Goal: Check status: Check status

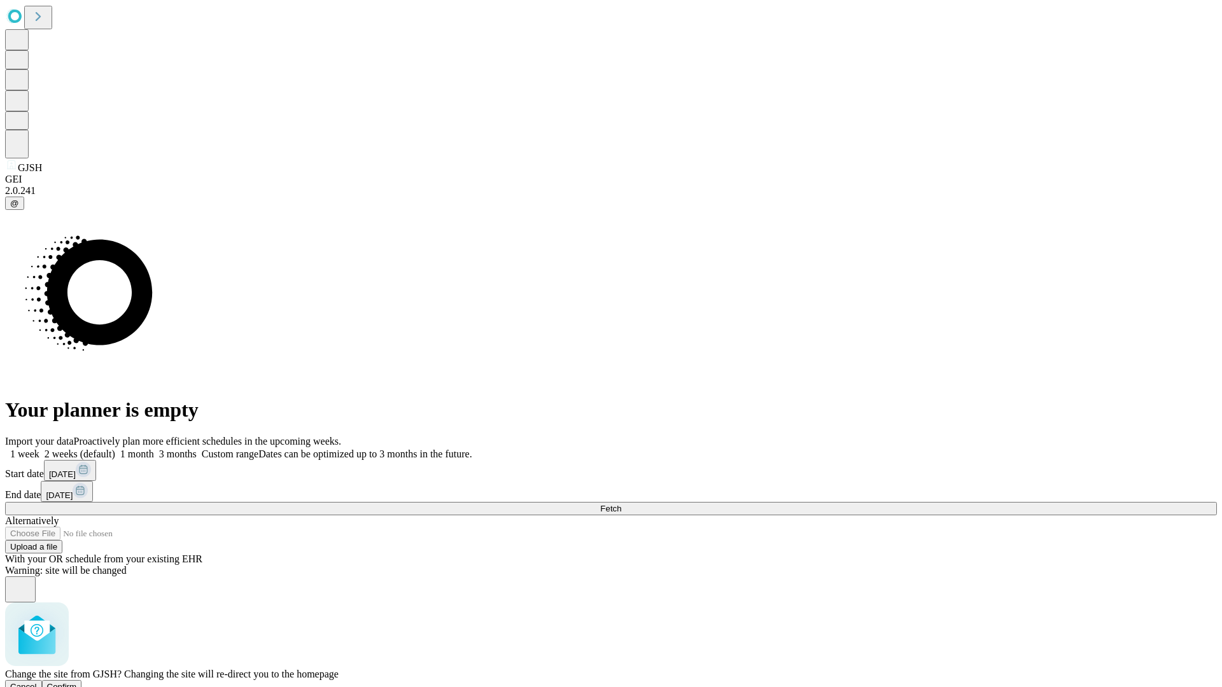
click at [77, 682] on span "Confirm" at bounding box center [62, 687] width 30 height 10
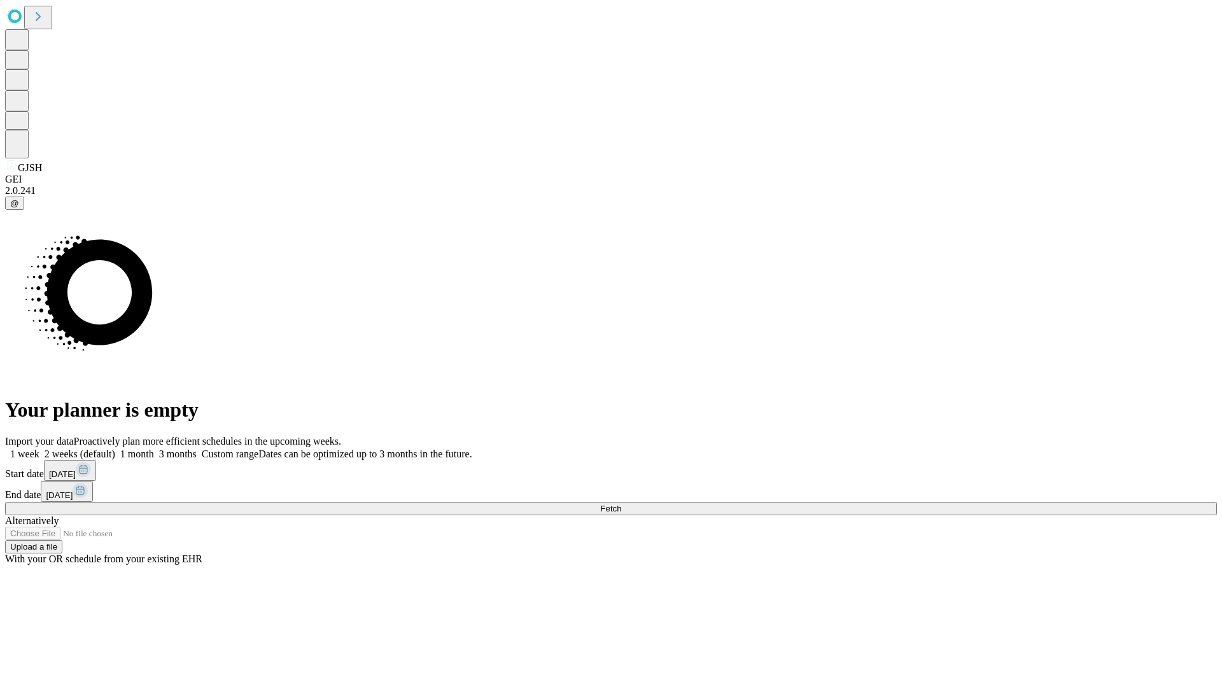
click at [39, 449] on label "1 week" at bounding box center [22, 454] width 34 height 11
click at [621, 504] on span "Fetch" at bounding box center [610, 509] width 21 height 10
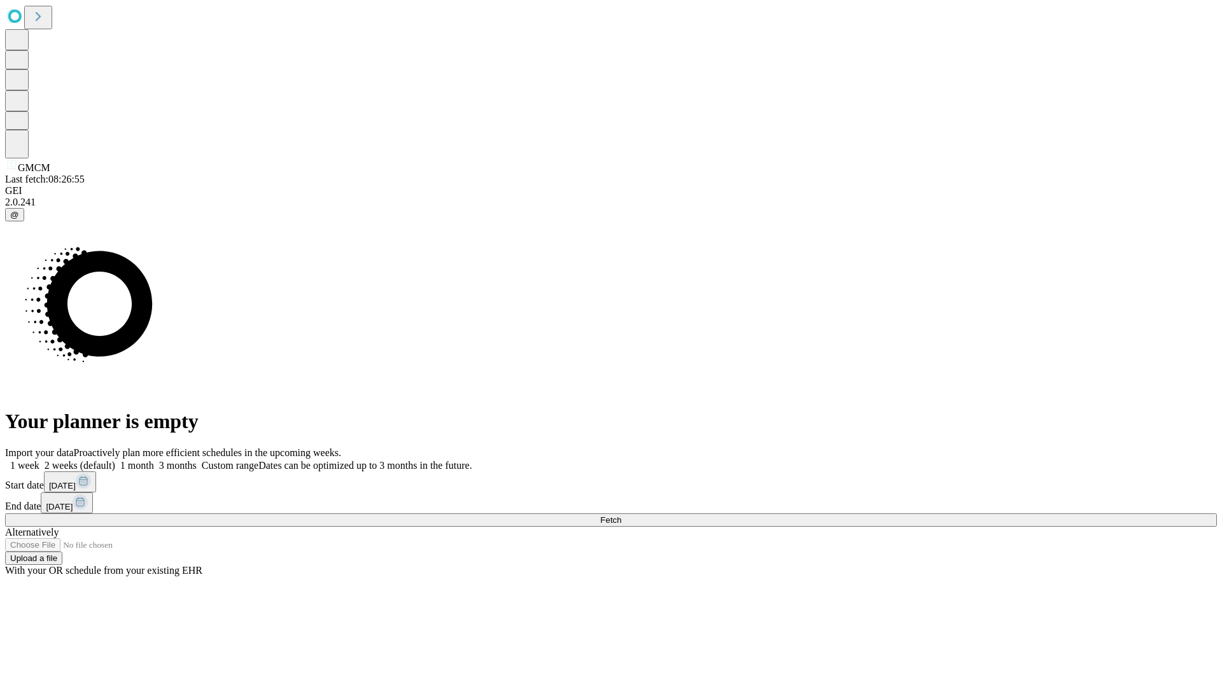
click at [39, 460] on label "1 week" at bounding box center [22, 465] width 34 height 11
click at [621, 515] on span "Fetch" at bounding box center [610, 520] width 21 height 10
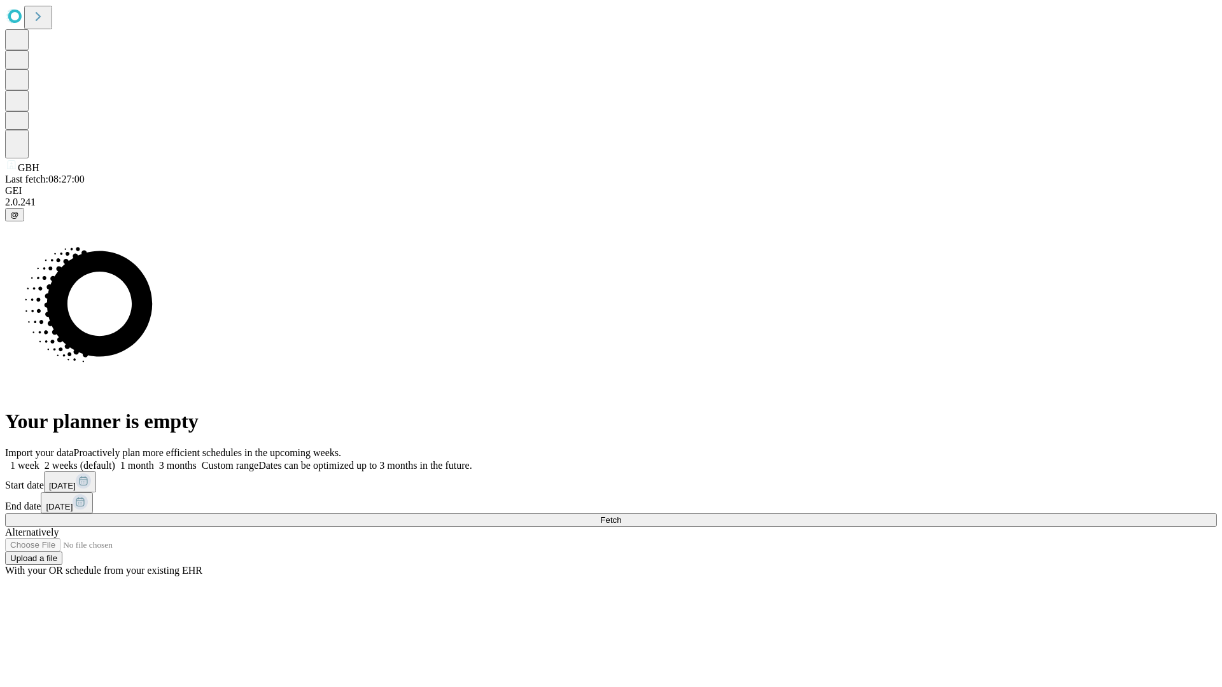
click at [621, 515] on span "Fetch" at bounding box center [610, 520] width 21 height 10
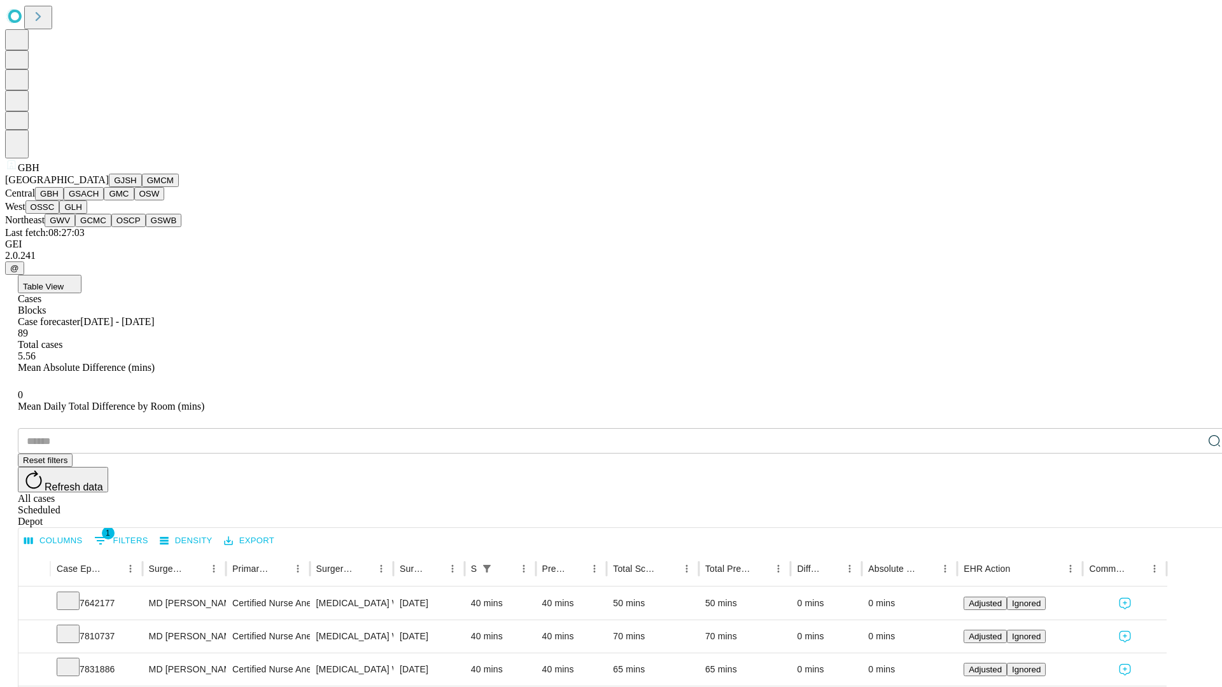
click at [99, 200] on button "GSACH" at bounding box center [84, 193] width 40 height 13
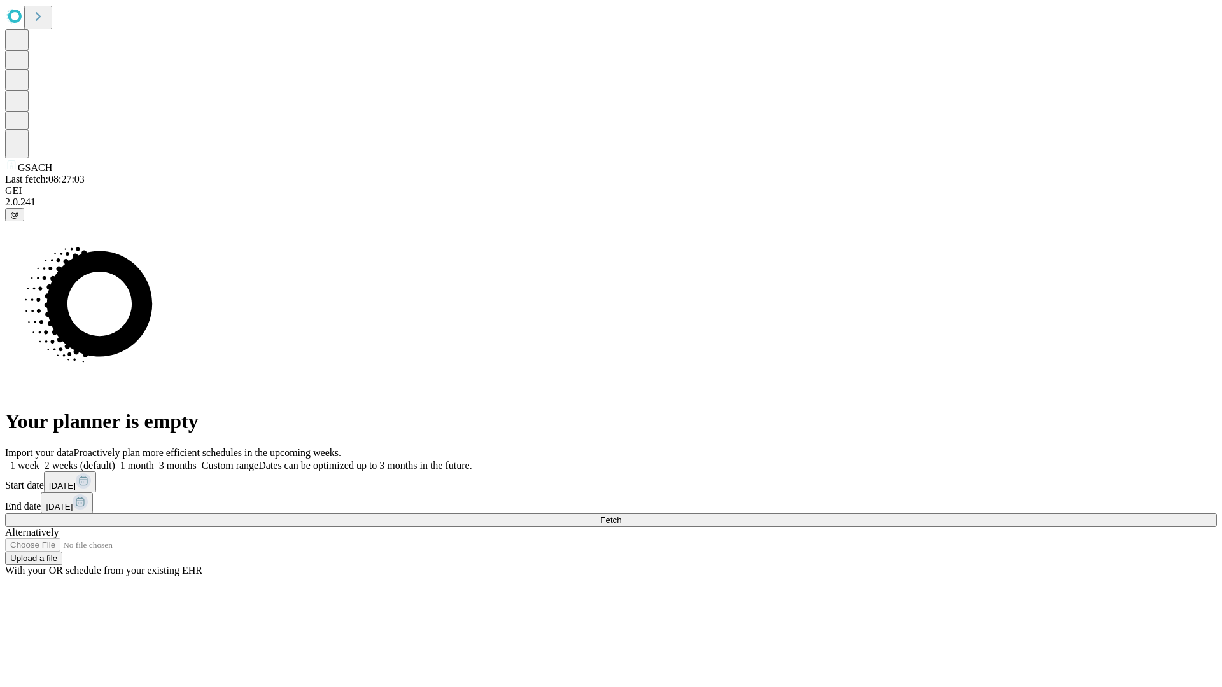
click at [39, 460] on label "1 week" at bounding box center [22, 465] width 34 height 11
click at [621, 515] on span "Fetch" at bounding box center [610, 520] width 21 height 10
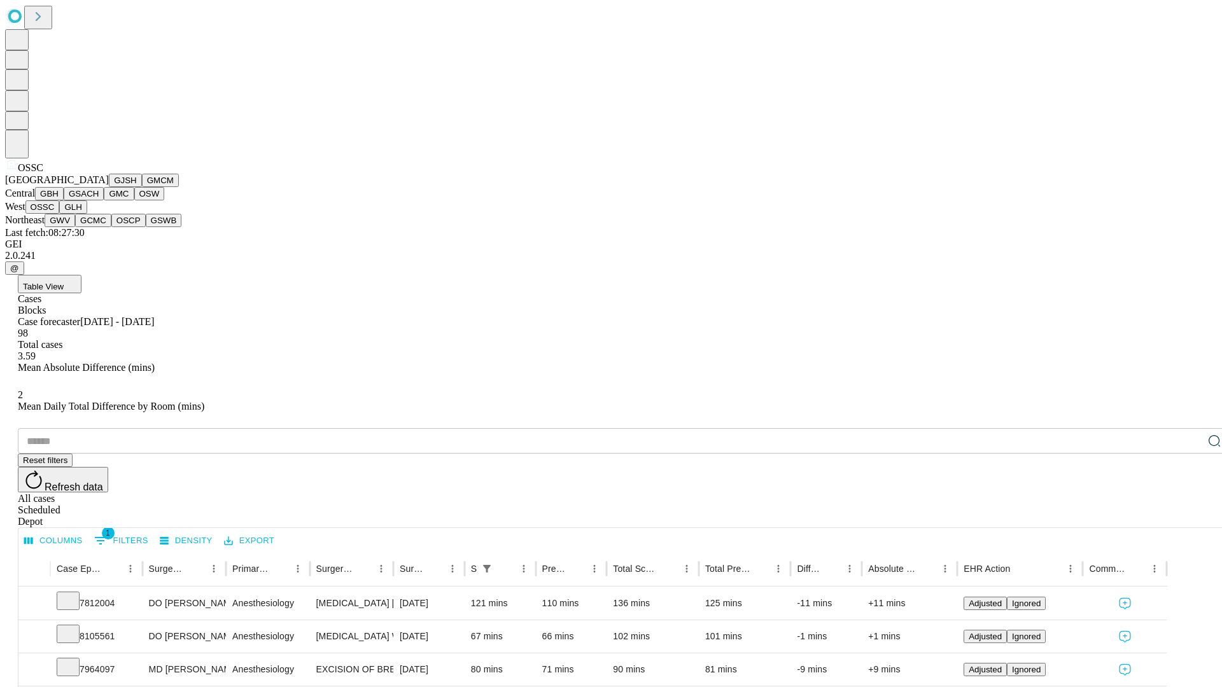
click at [87, 214] on button "GLH" at bounding box center [72, 206] width 27 height 13
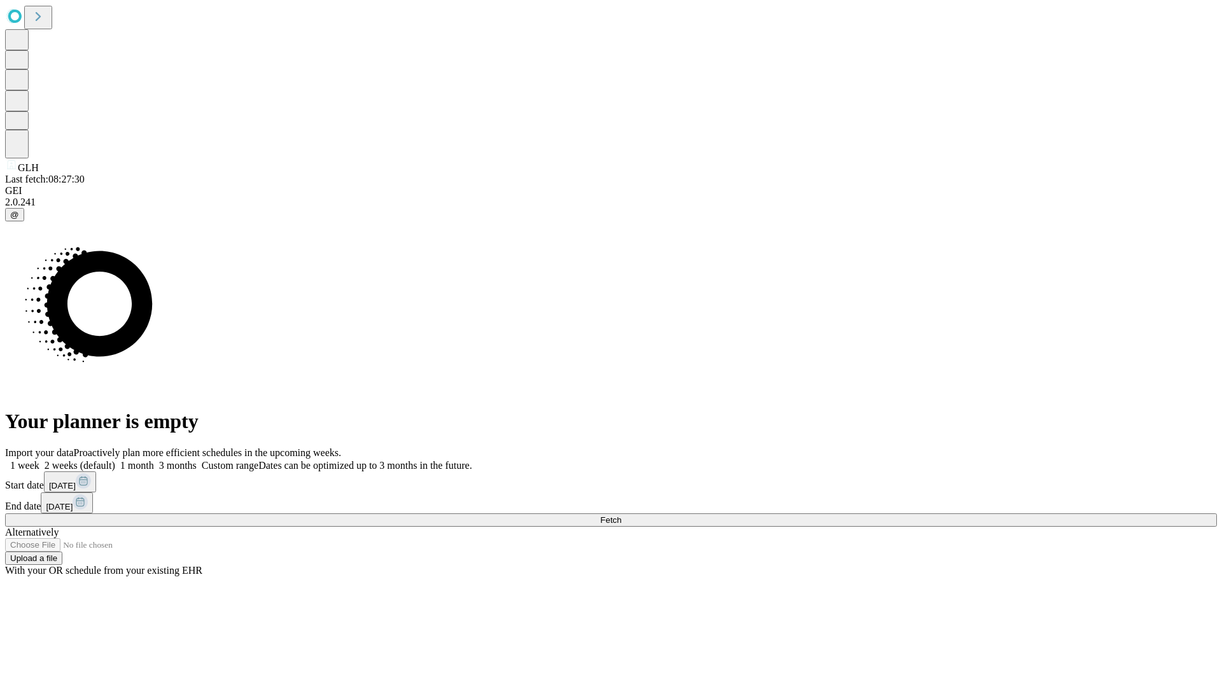
click at [39, 460] on label "1 week" at bounding box center [22, 465] width 34 height 11
click at [621, 515] on span "Fetch" at bounding box center [610, 520] width 21 height 10
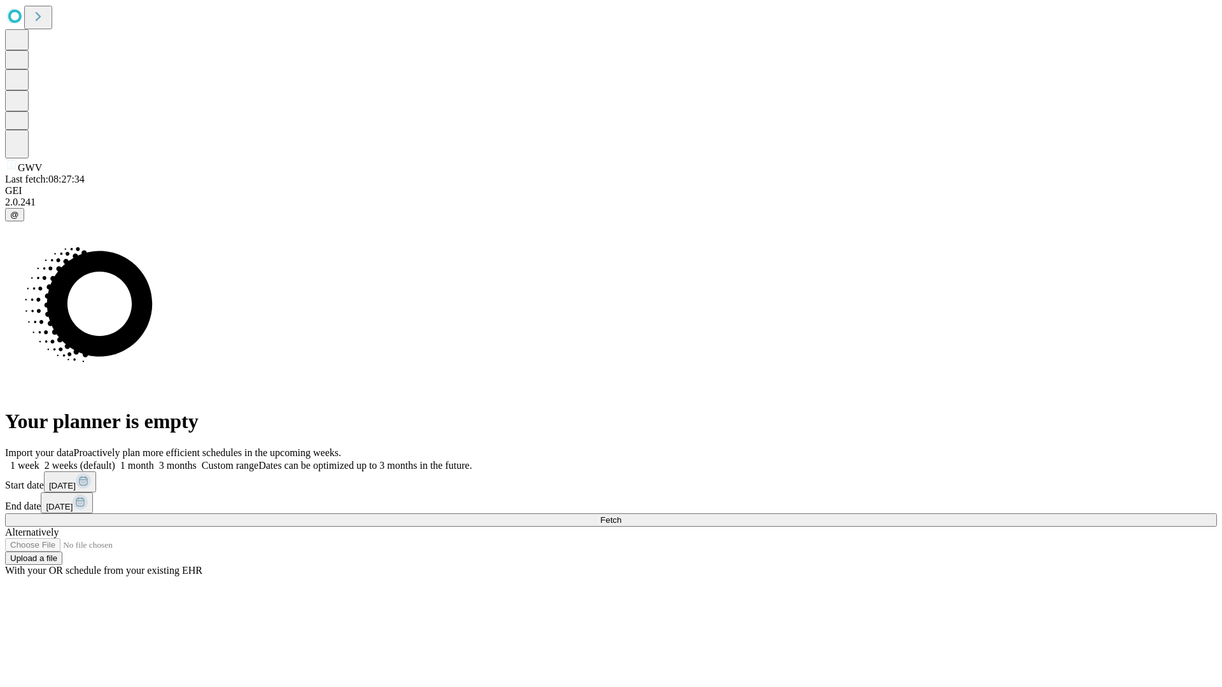
click at [39, 460] on label "1 week" at bounding box center [22, 465] width 34 height 11
click at [621, 515] on span "Fetch" at bounding box center [610, 520] width 21 height 10
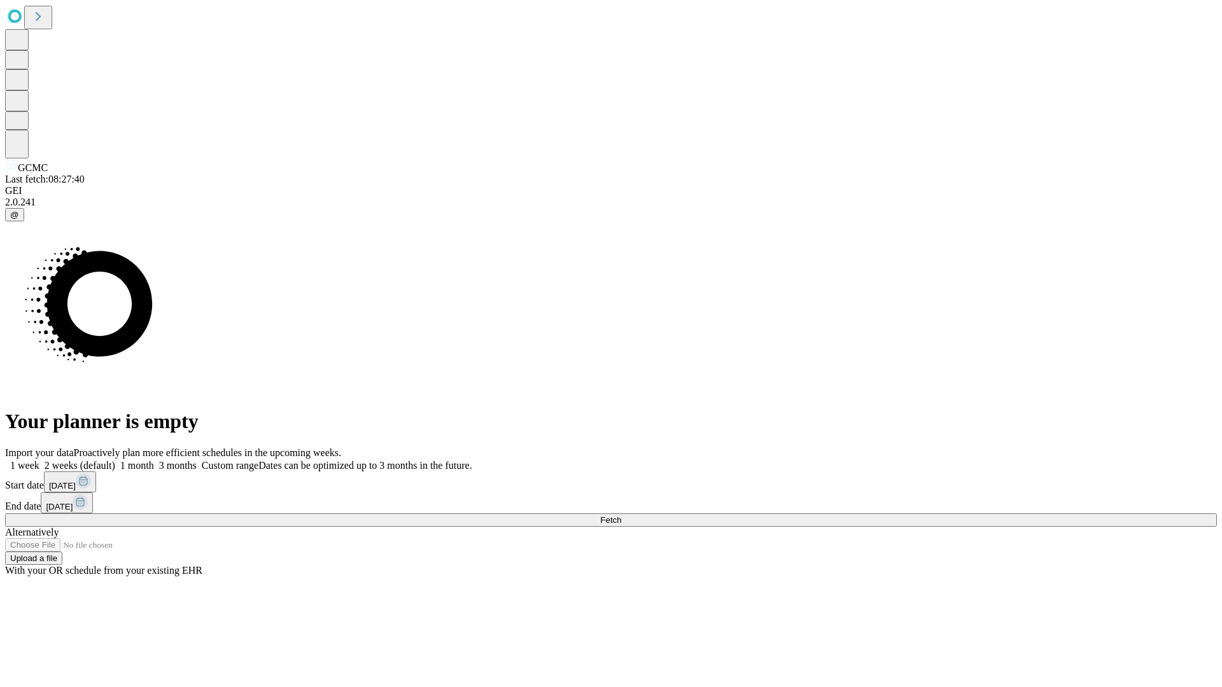
click at [39, 460] on label "1 week" at bounding box center [22, 465] width 34 height 11
click at [621, 515] on span "Fetch" at bounding box center [610, 520] width 21 height 10
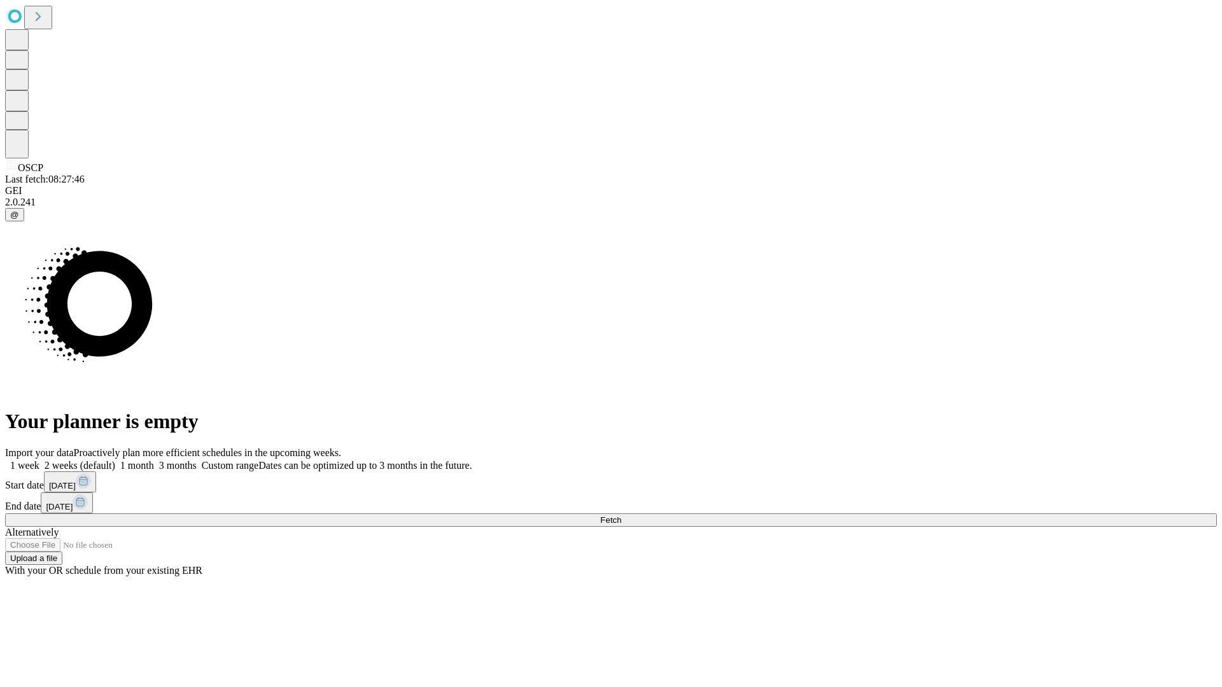
click at [39, 460] on label "1 week" at bounding box center [22, 465] width 34 height 11
click at [621, 515] on span "Fetch" at bounding box center [610, 520] width 21 height 10
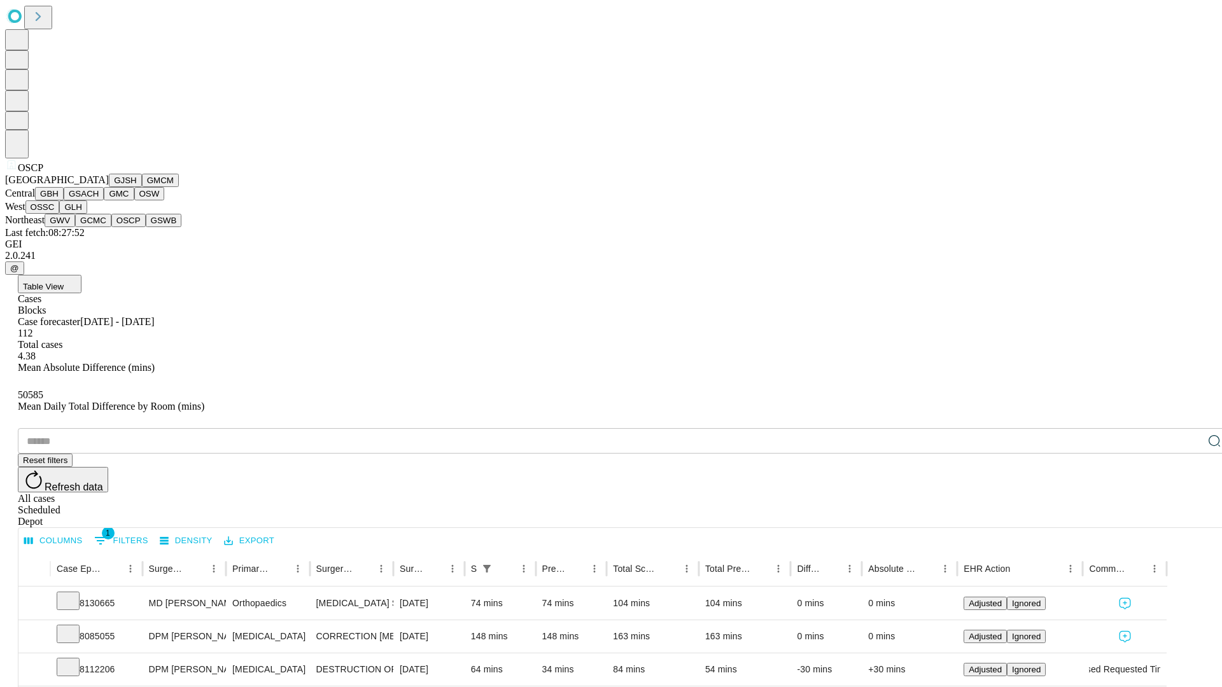
click at [146, 227] on button "GSWB" at bounding box center [164, 220] width 36 height 13
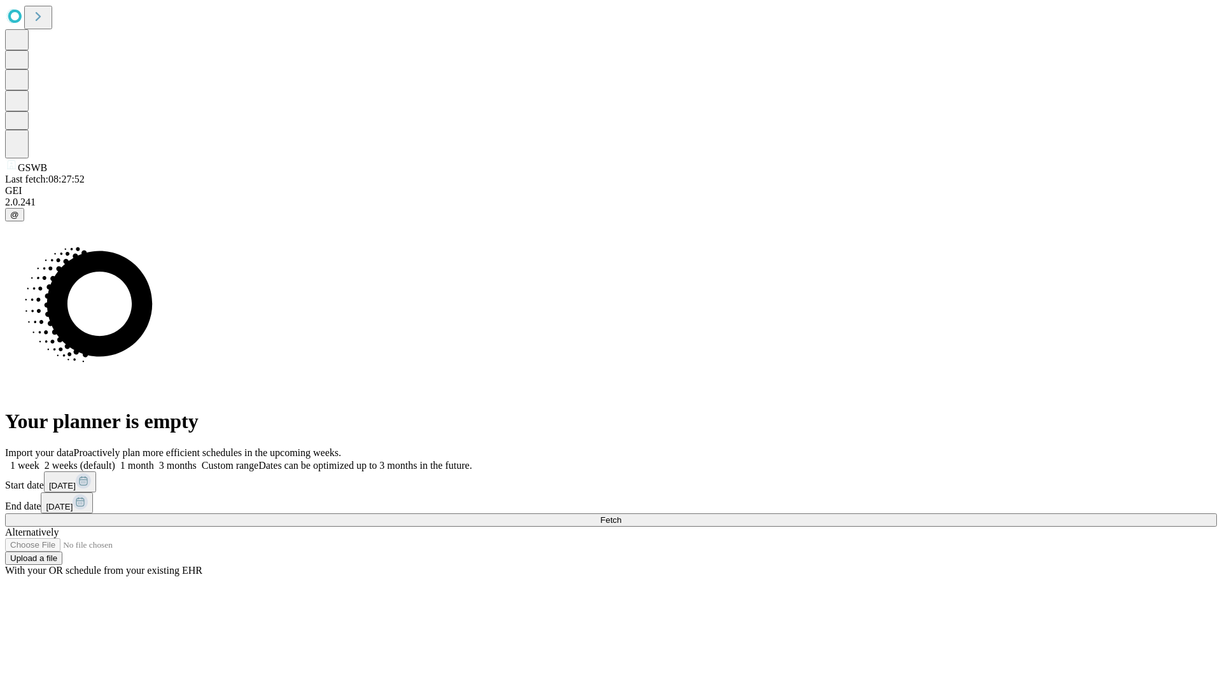
click at [39, 460] on label "1 week" at bounding box center [22, 465] width 34 height 11
click at [621, 515] on span "Fetch" at bounding box center [610, 520] width 21 height 10
